Goal: Task Accomplishment & Management: Manage account settings

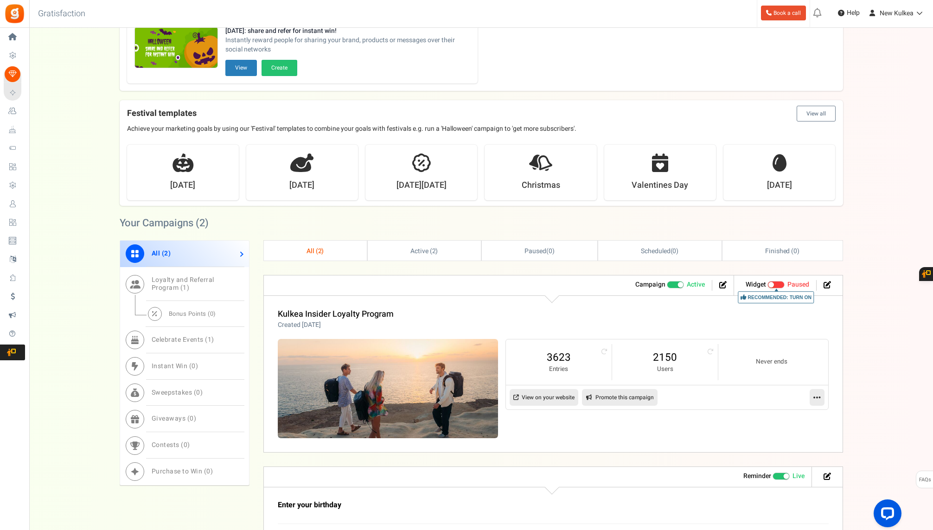
scroll to position [314, 0]
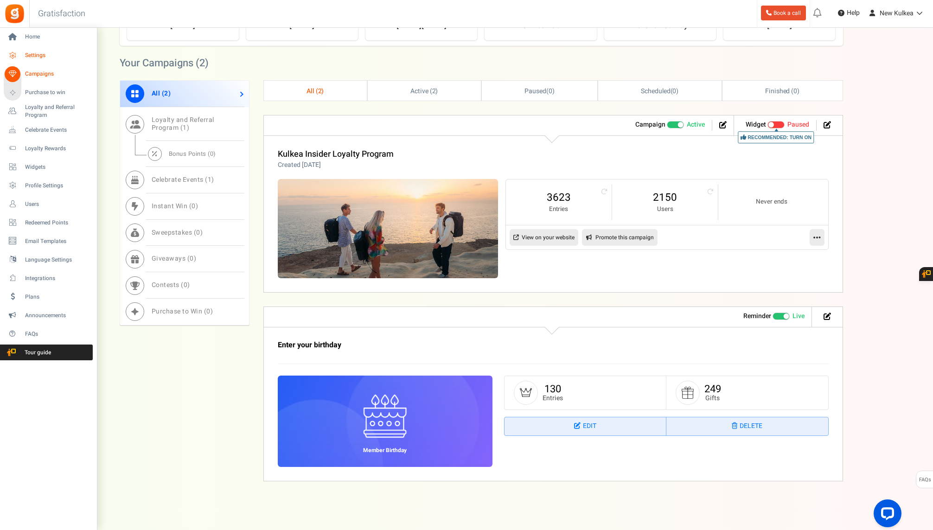
click at [36, 54] on span "Settings" at bounding box center [57, 55] width 65 height 8
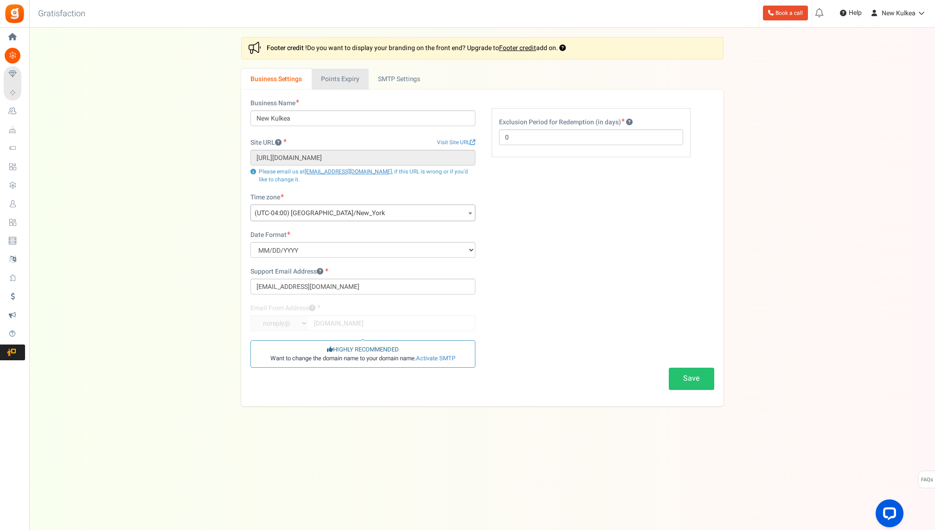
click at [342, 82] on link "Points Expiry" at bounding box center [340, 79] width 57 height 21
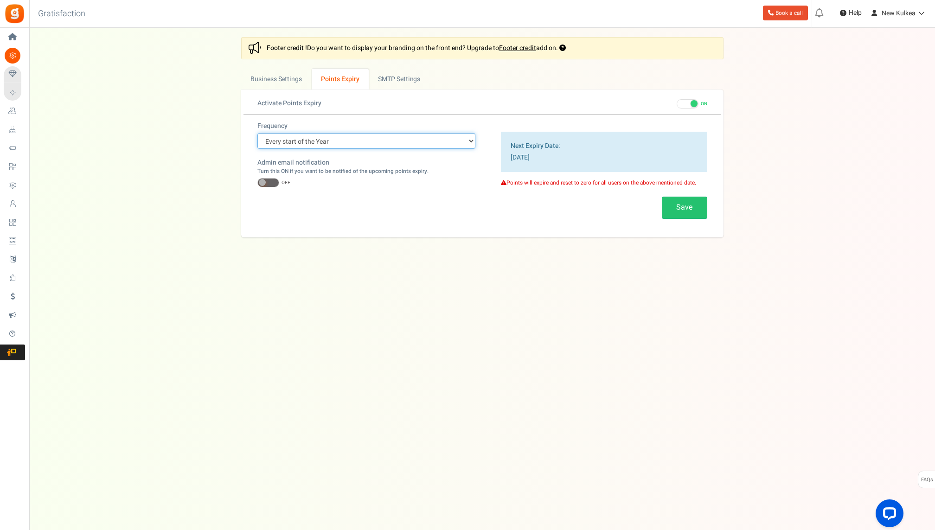
click at [300, 138] on select "Every start of the Year Every start of the Month Exact Date (one Time)" at bounding box center [366, 141] width 218 height 16
select select "3"
click at [257, 133] on select "Every start of the Year Every start of the Month Exact Date (one Time)" at bounding box center [366, 141] width 218 height 16
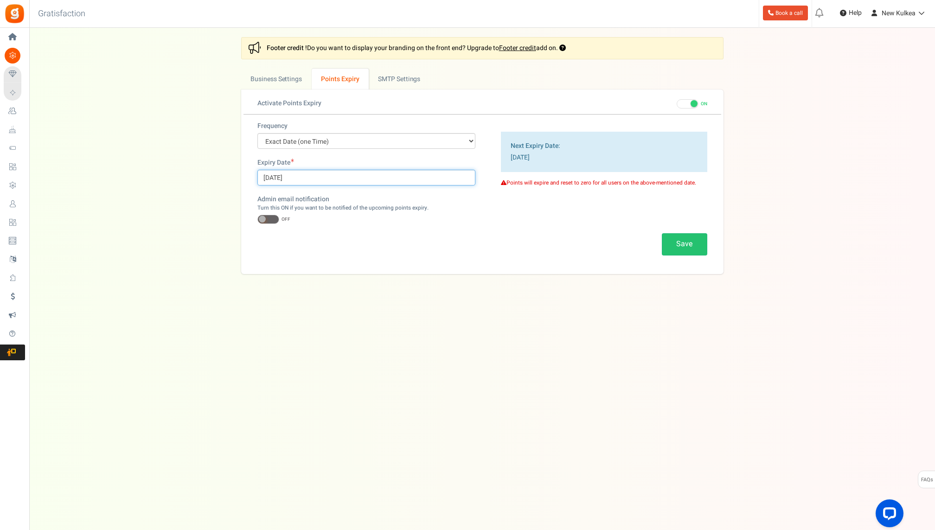
click at [268, 176] on input "[DATE]" at bounding box center [366, 178] width 218 height 16
click at [370, 194] on span at bounding box center [370, 194] width 6 height 6
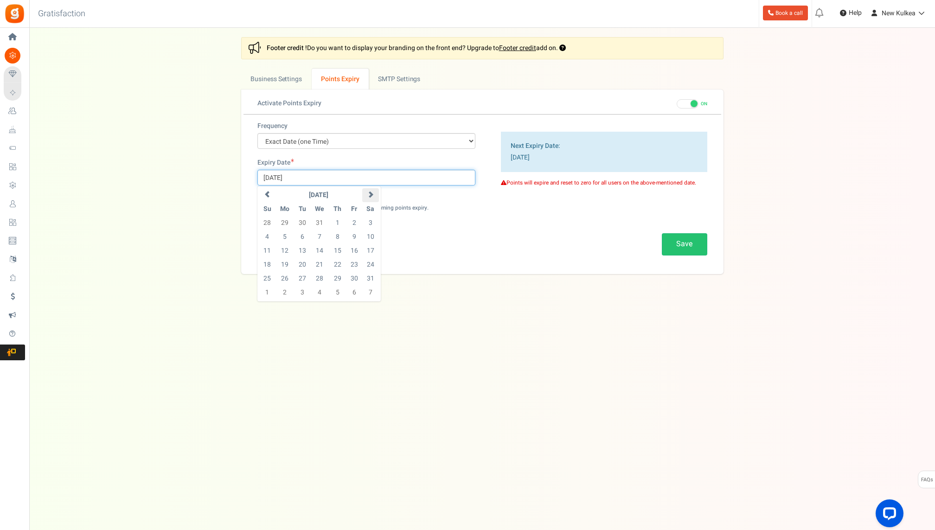
click at [370, 194] on span at bounding box center [370, 194] width 6 height 6
click at [268, 194] on span at bounding box center [267, 194] width 6 height 6
click at [265, 224] on td "1" at bounding box center [267, 223] width 16 height 14
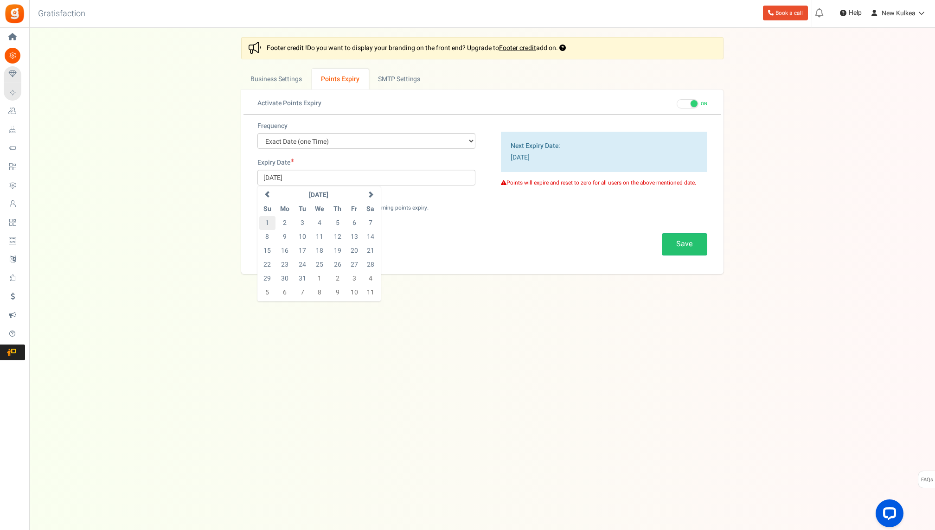
type input "[DATE]"
click at [340, 359] on div "Under maintenance we will be back soon We apologize for any inconvenience. The …" at bounding box center [482, 246] width 906 height 437
click at [690, 238] on button "Save" at bounding box center [684, 244] width 45 height 22
